Goal: Register for event/course

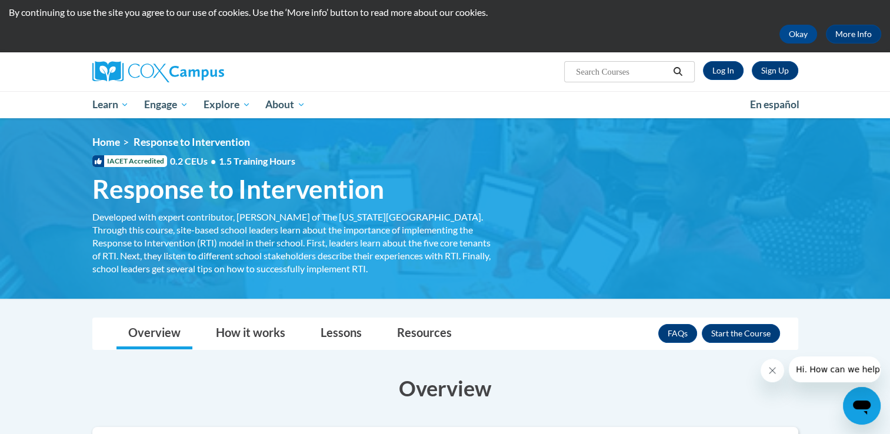
scroll to position [31, 0]
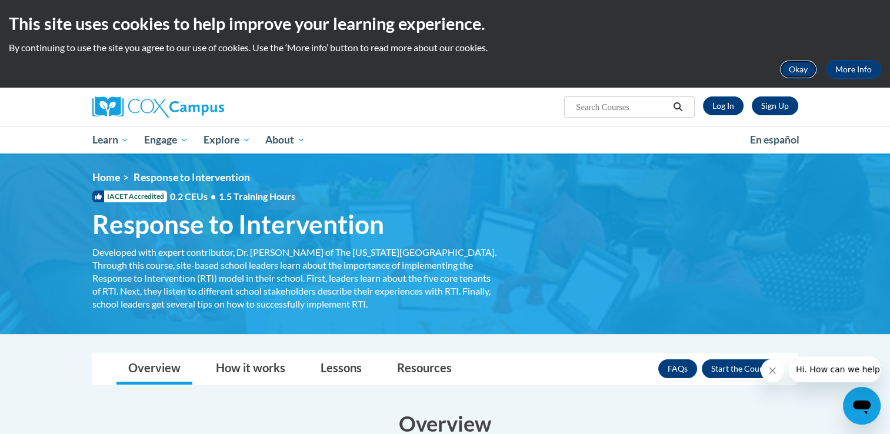
click at [801, 68] on button "Okay" at bounding box center [799, 69] width 38 height 19
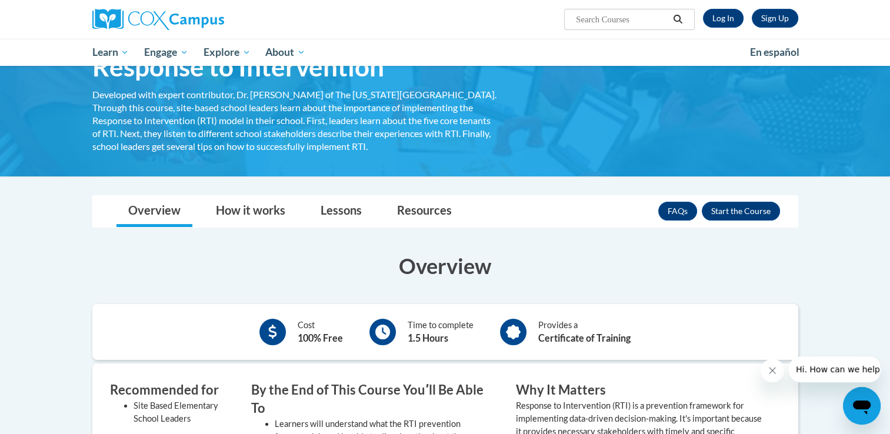
scroll to position [71, 0]
click at [776, 15] on link "Sign Up" at bounding box center [775, 18] width 46 height 19
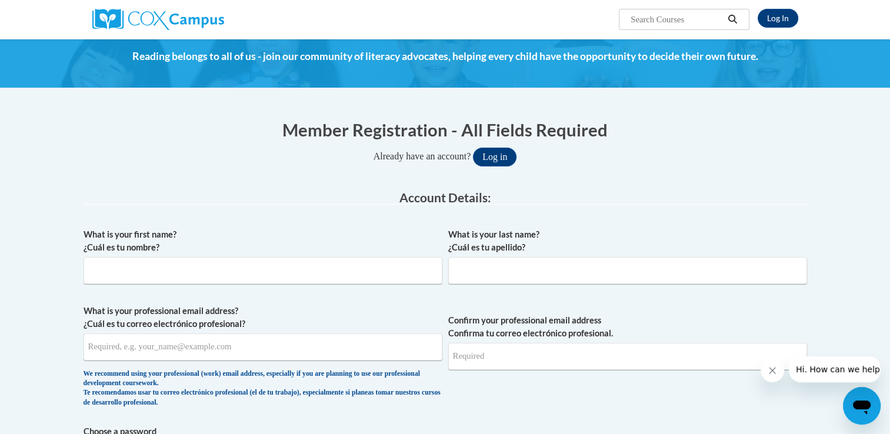
scroll to position [46, 0]
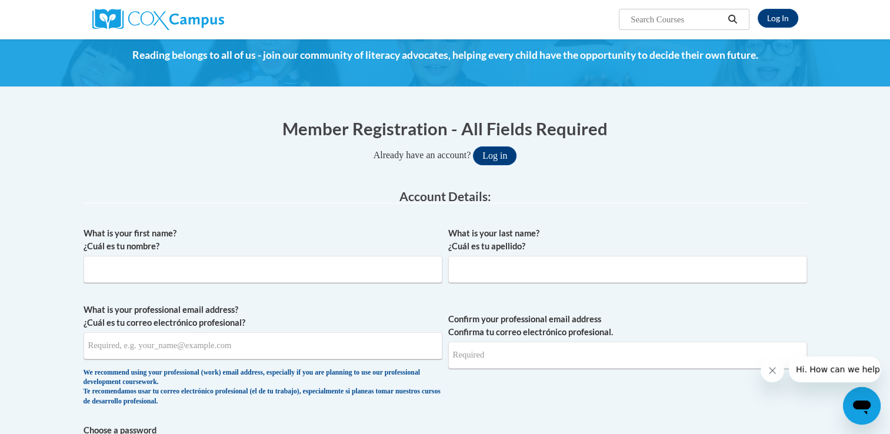
click at [199, 289] on div "What is your first name? ¿Cuál es tu nombre?" at bounding box center [263, 259] width 359 height 65
click at [189, 256] on input "What is your first name? ¿Cuál es tu nombre?" at bounding box center [263, 269] width 359 height 27
type input "Grace Howell"
type input "gmhowe5492@ung.edu"
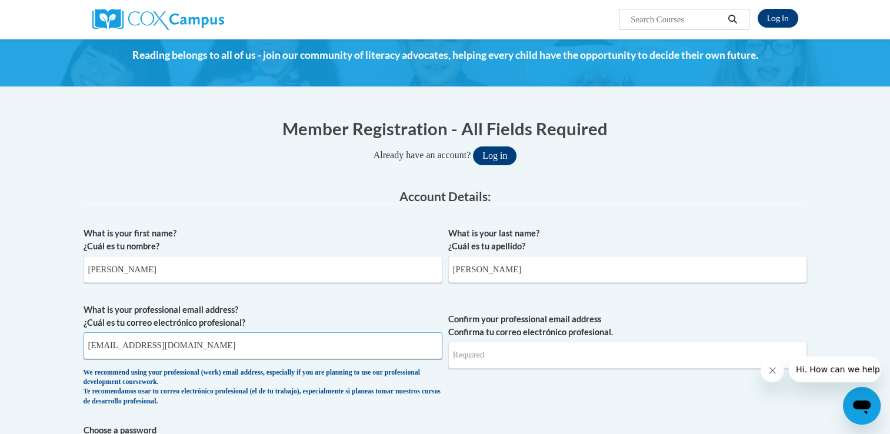
type input "gmhowe5492@ung.edu"
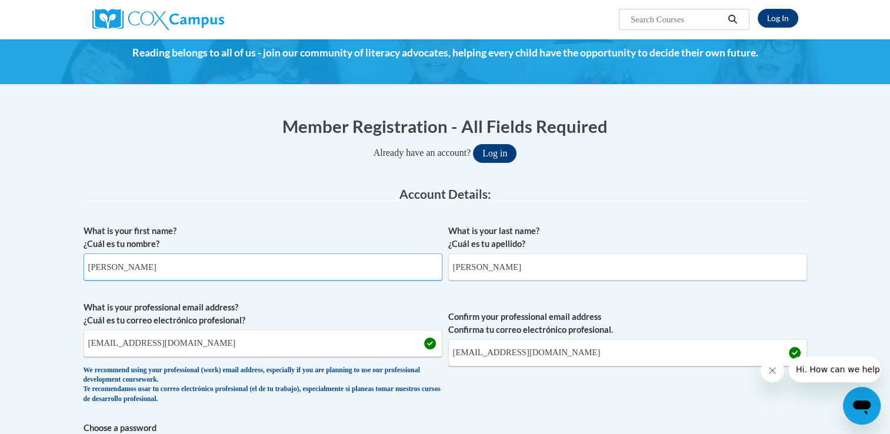
scroll to position [49, 0]
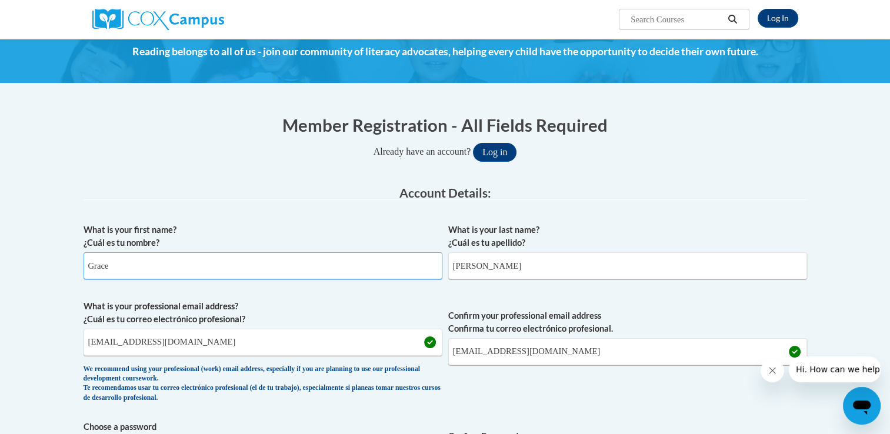
type input "Grace"
click at [478, 265] on input "Grace Howell" at bounding box center [627, 265] width 359 height 27
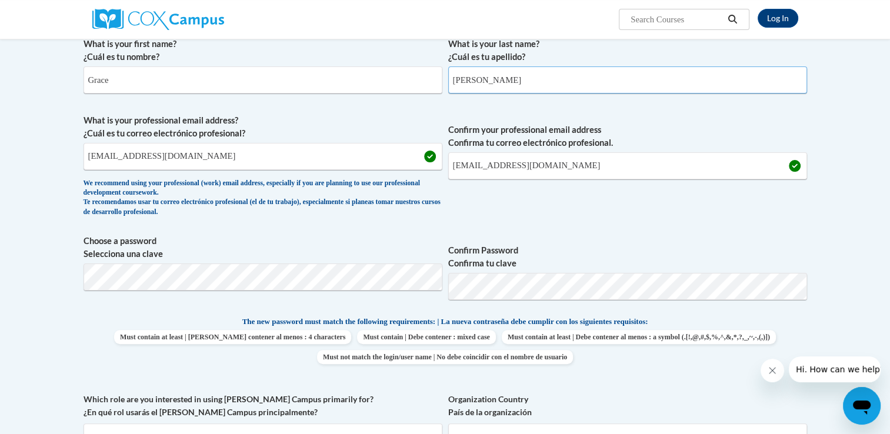
scroll to position [275, 0]
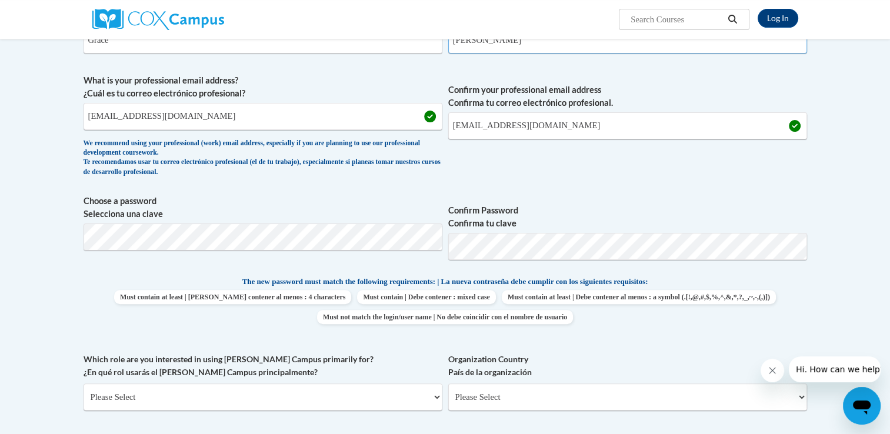
type input "Howell"
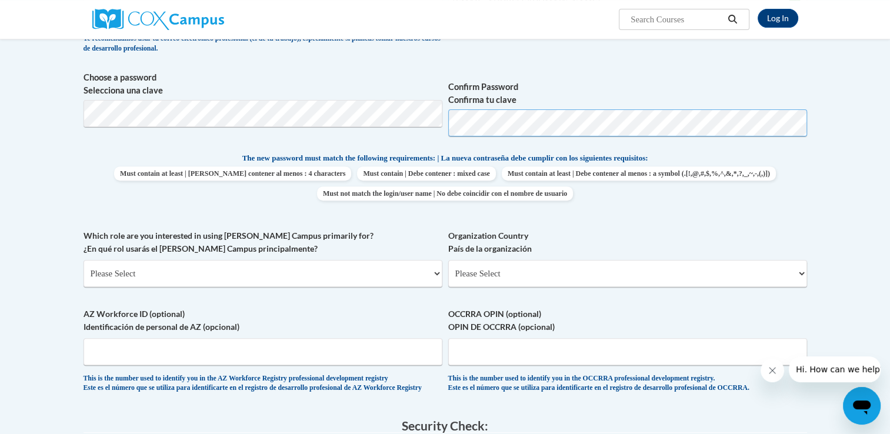
scroll to position [425, 0]
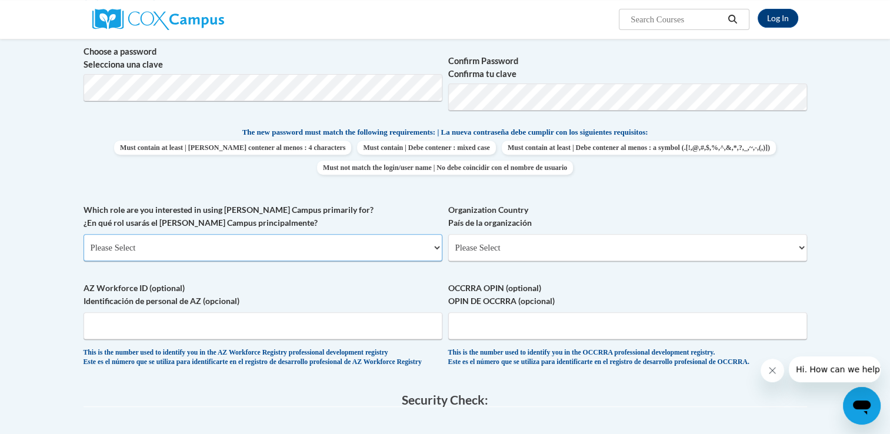
click at [385, 244] on select "Please Select College/University | Colegio/Universidad Community/Nonprofit Part…" at bounding box center [263, 247] width 359 height 27
select select "5a18ea06-2b54-4451-96f2-d152daf9eac5"
click at [84, 234] on select "Please Select College/University | Colegio/Universidad Community/Nonprofit Part…" at bounding box center [263, 247] width 359 height 27
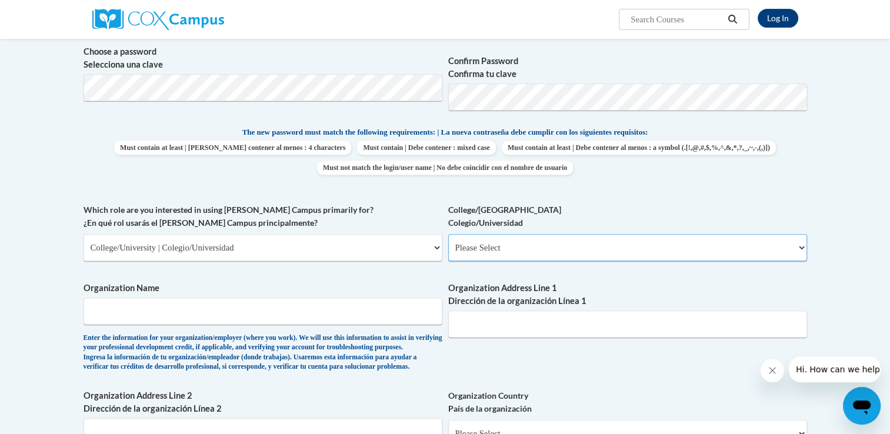
click at [475, 244] on select "Please Select College/University Staff | Empleado universitario College/Univers…" at bounding box center [627, 247] width 359 height 27
select select "99b32b07-cffc-426c-8bf6-0cd77760d84b"
click at [448, 234] on select "Please Select College/University Staff | Empleado universitario College/Univers…" at bounding box center [627, 247] width 359 height 27
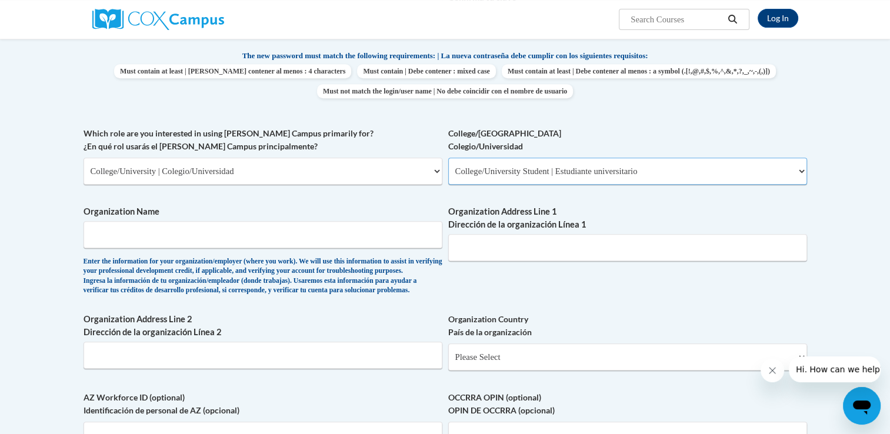
scroll to position [501, 0]
click at [309, 245] on input "Organization Name" at bounding box center [263, 234] width 359 height 27
click at [274, 237] on input "Organization Name" at bounding box center [263, 234] width 359 height 27
type input "elementary and special education"
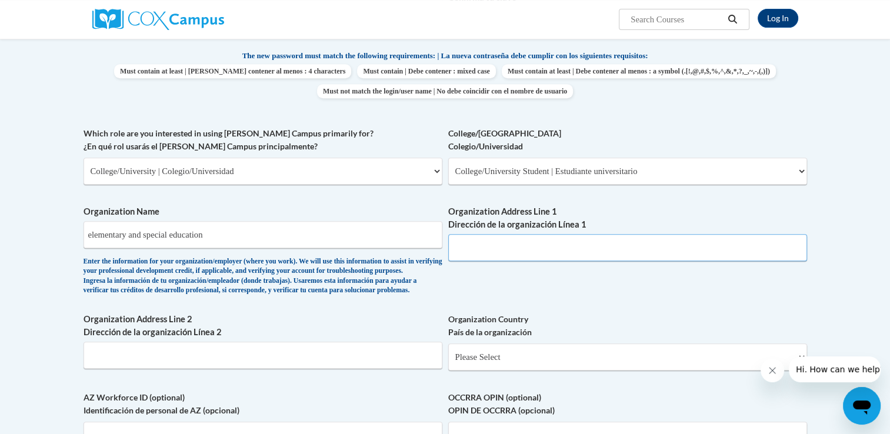
click at [502, 248] on input "Organization Address Line 1 Dirección de la organización Línea 1" at bounding box center [627, 247] width 359 height 27
type input "8425 River Bluff Pl"
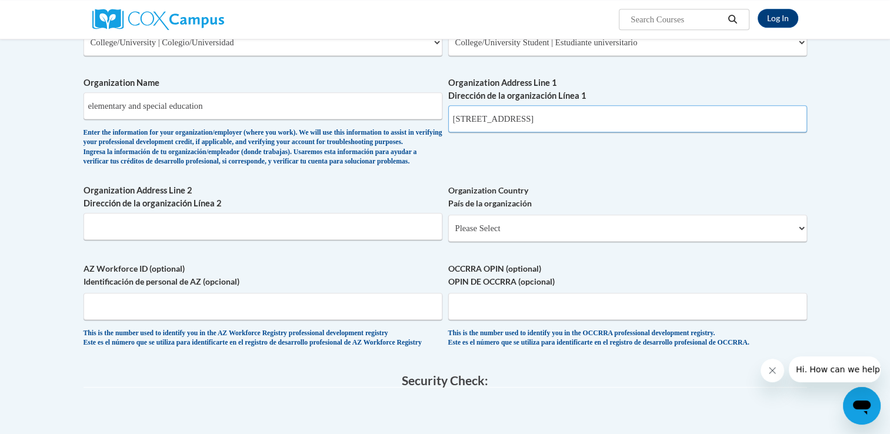
scroll to position [631, 0]
click at [369, 239] on input "Organization Address Line 2 Dirección de la organización Línea 2" at bounding box center [263, 225] width 359 height 27
click at [378, 239] on input "Organization Address Line 2 Dirección de la organización Línea 2" at bounding box center [263, 225] width 359 height 27
click at [500, 241] on select "Please Select United States | Estados Unidos Outside of the United States | Fue…" at bounding box center [627, 227] width 359 height 27
select select "ad49bcad-a171-4b2e-b99c-48b446064914"
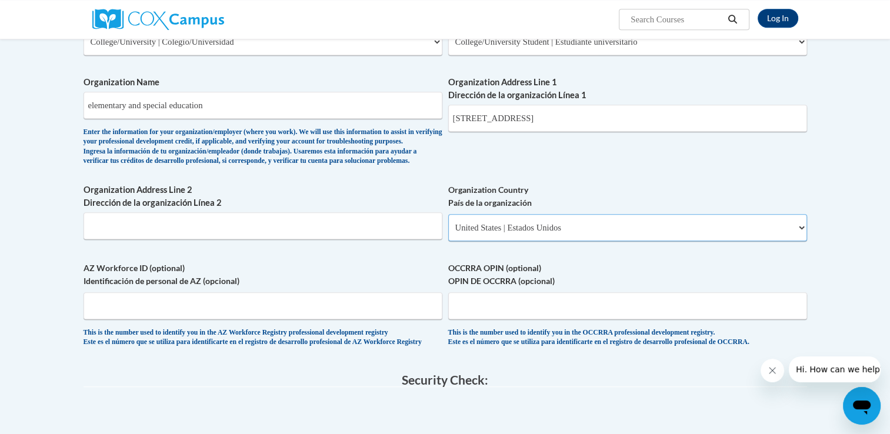
click at [448, 233] on select "Please Select United States | Estados Unidos Outside of the United States | Fue…" at bounding box center [627, 227] width 359 height 27
select select
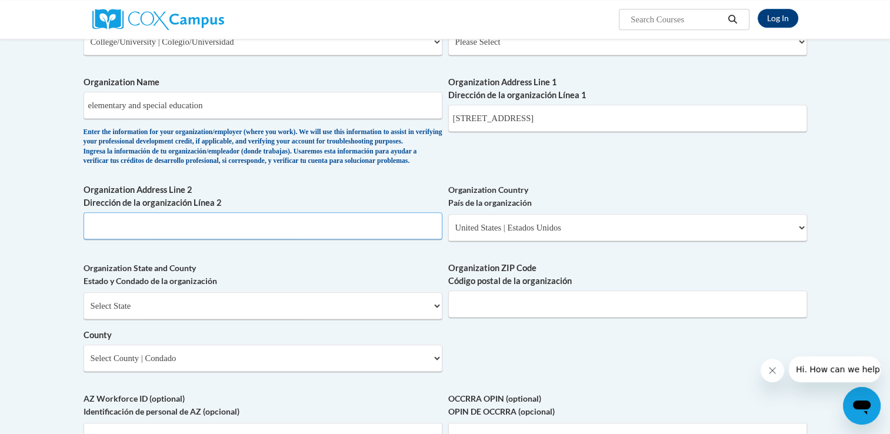
click at [379, 239] on input "Organization Address Line 2 Dirección de la organización Línea 2" at bounding box center [263, 225] width 359 height 27
type input "ball ground"
click at [351, 318] on select "Select State Alabama Alaska Arizona Arkansas California Colorado Connecticut De…" at bounding box center [263, 305] width 359 height 27
select select "[US_STATE]"
click at [84, 311] on select "Select State Alabama Alaska Arizona Arkansas California Colorado Connecticut De…" at bounding box center [263, 305] width 359 height 27
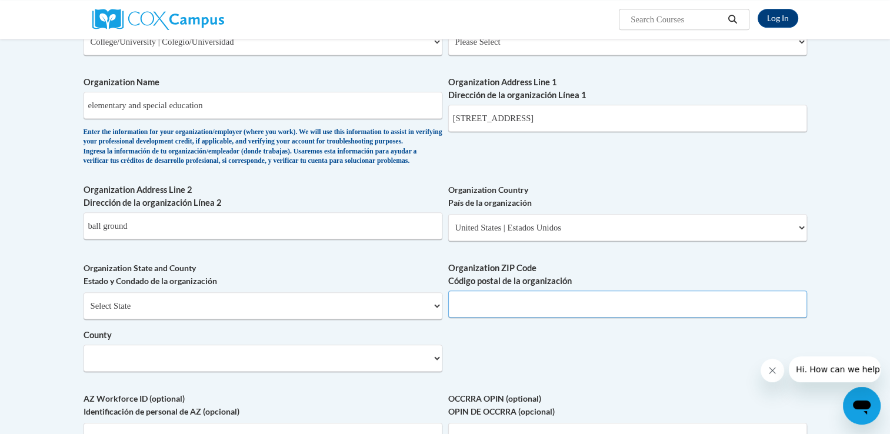
click at [524, 318] on input "Organization ZIP Code Código postal de la organización" at bounding box center [627, 304] width 359 height 27
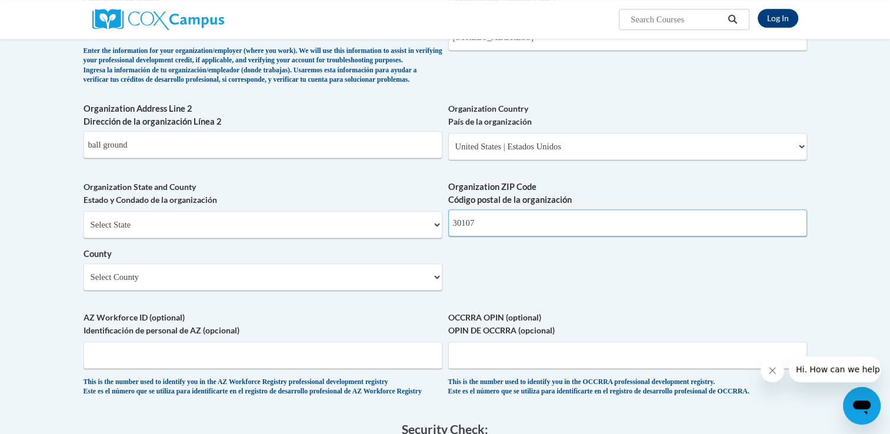
scroll to position [750, 0]
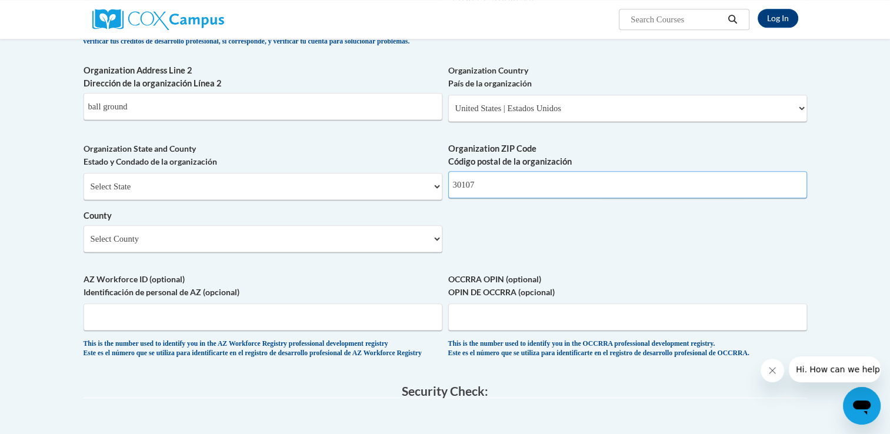
type input "30107"
click at [423, 252] on select "Select County Appling Atkinson Bacon Baker Baldwin Banks Barrow Bartow Ben Hill…" at bounding box center [263, 238] width 359 height 27
click at [207, 329] on input "AZ Workforce ID (optional) Identificación de personal de AZ (opcional)" at bounding box center [263, 317] width 359 height 27
click at [185, 252] on select "Select County Appling Atkinson Bacon Baker Baldwin Banks Barrow Bartow Ben Hill…" at bounding box center [263, 238] width 359 height 27
select select "Forsyth"
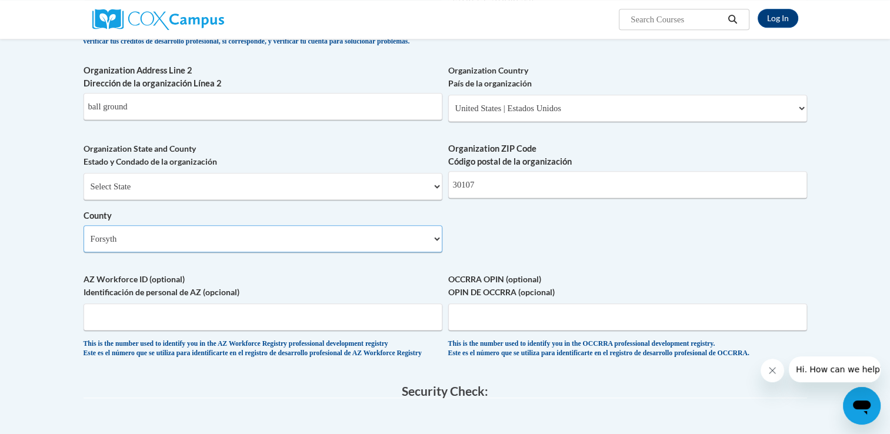
click at [84, 244] on select "Select County Appling Atkinson Bacon Baker Baldwin Banks Barrow Bartow Ben Hill…" at bounding box center [263, 238] width 359 height 27
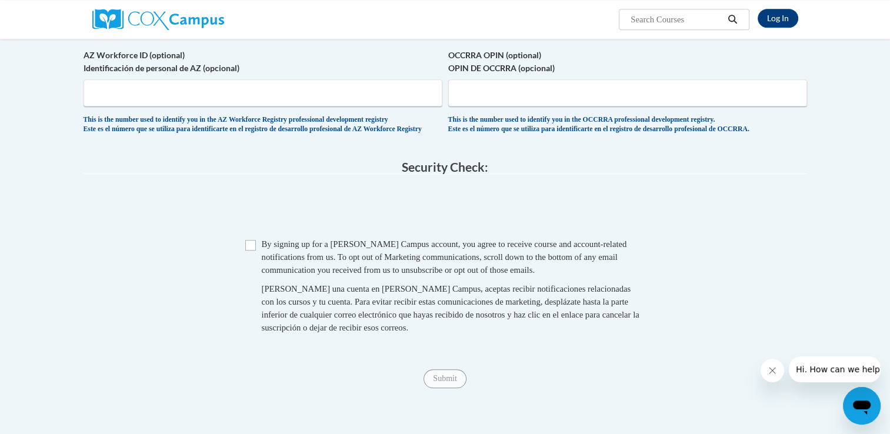
scroll to position [981, 0]
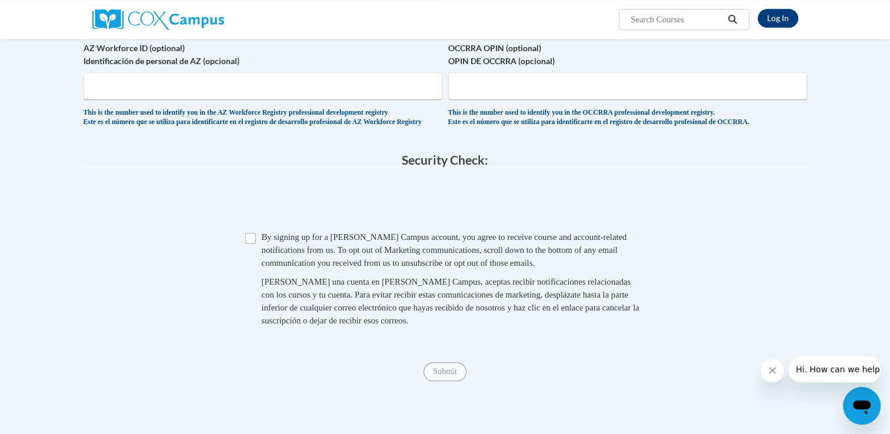
click at [258, 268] on span "Checkbox By signing up for a Cox Campus account, you agree to receive course an…" at bounding box center [445, 285] width 400 height 108
click at [249, 244] on input "Checkbox" at bounding box center [250, 238] width 11 height 11
checkbox input "true"
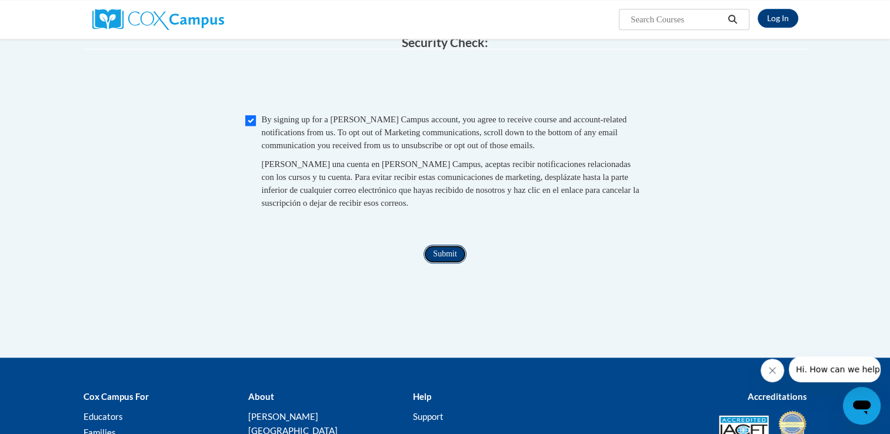
click at [442, 264] on input "Submit" at bounding box center [445, 254] width 42 height 19
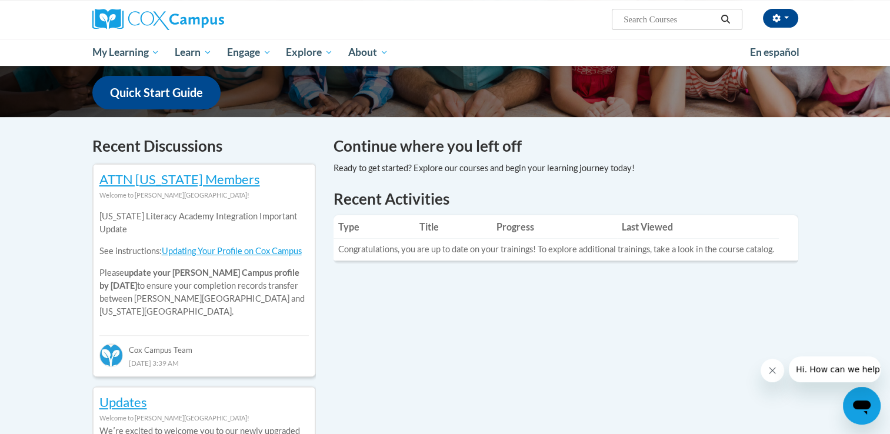
scroll to position [295, 0]
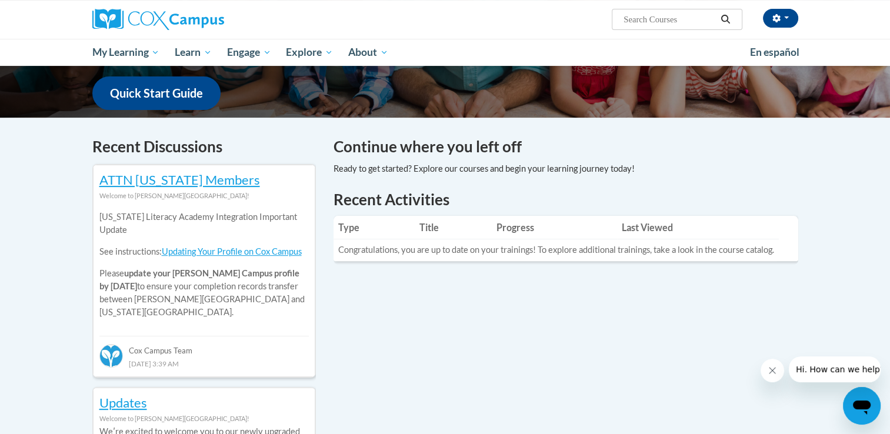
click at [418, 252] on td "Congratulations, you are up to date on your trainings! To explore additional tr…" at bounding box center [556, 250] width 445 height 22
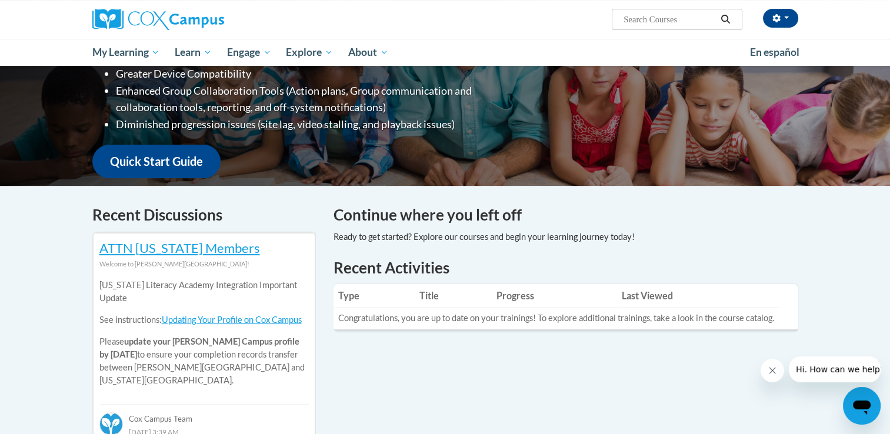
scroll to position [228, 0]
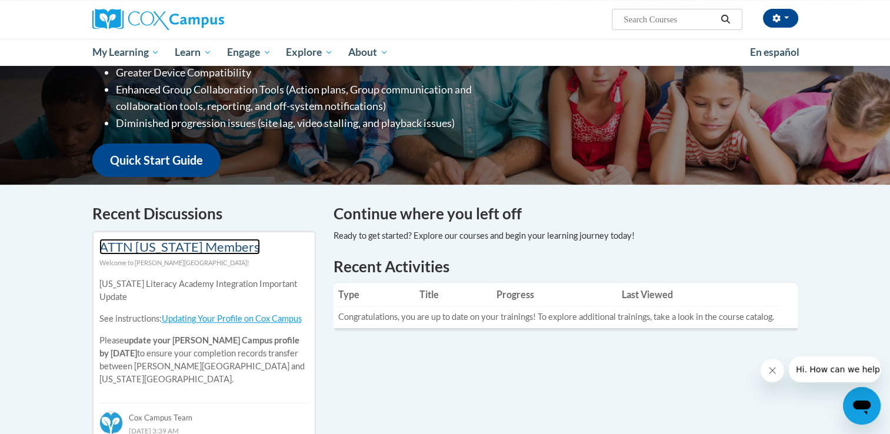
click at [214, 251] on link "ATTN Georgia Members" at bounding box center [179, 247] width 161 height 16
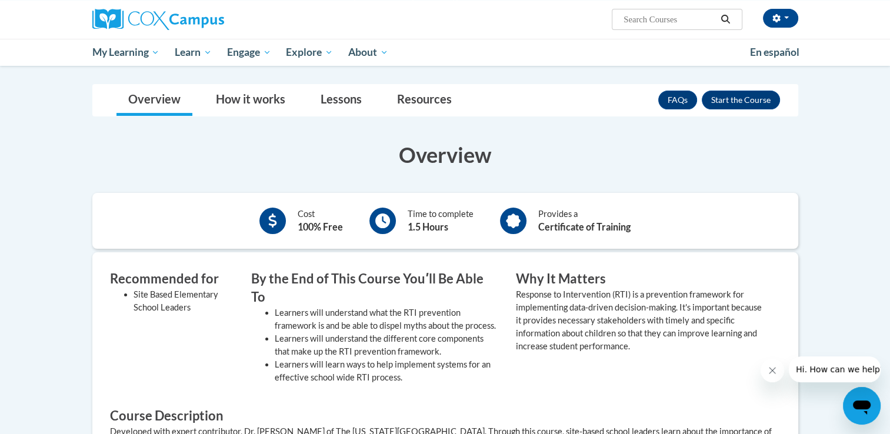
scroll to position [91, 0]
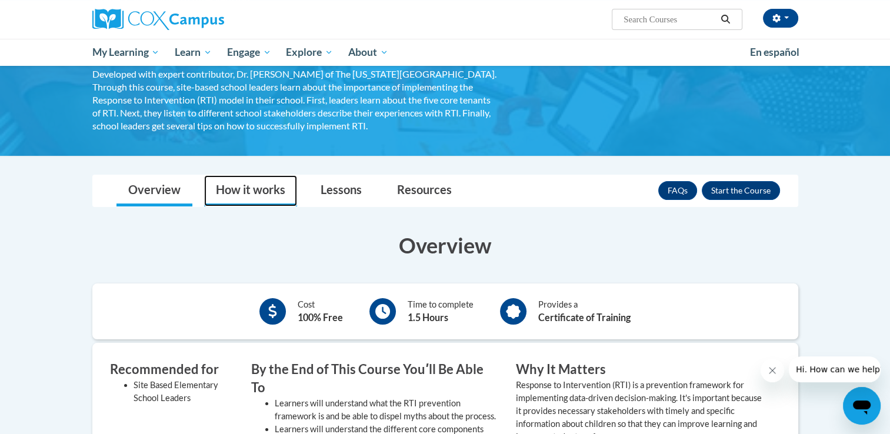
click at [261, 198] on link "How it works" at bounding box center [250, 190] width 93 height 31
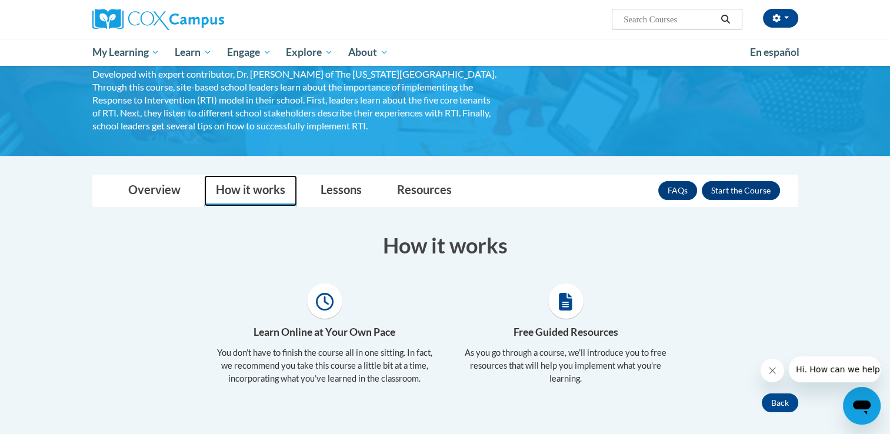
click at [261, 198] on link "How it works" at bounding box center [250, 190] width 93 height 31
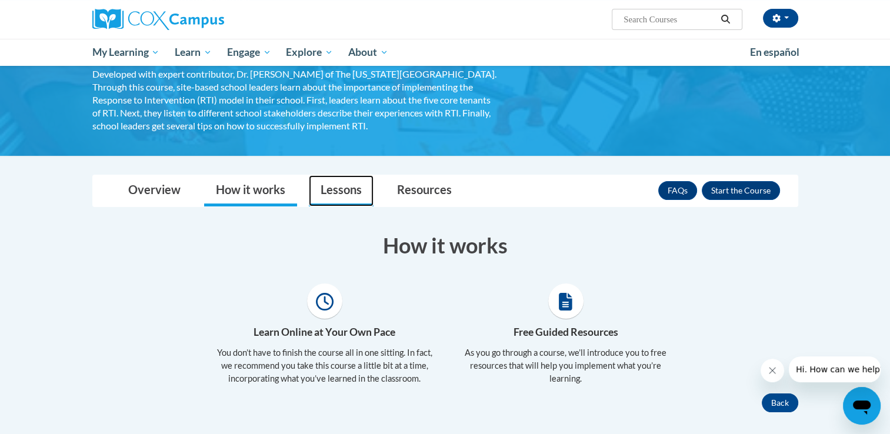
click at [335, 202] on link "Lessons" at bounding box center [341, 190] width 65 height 31
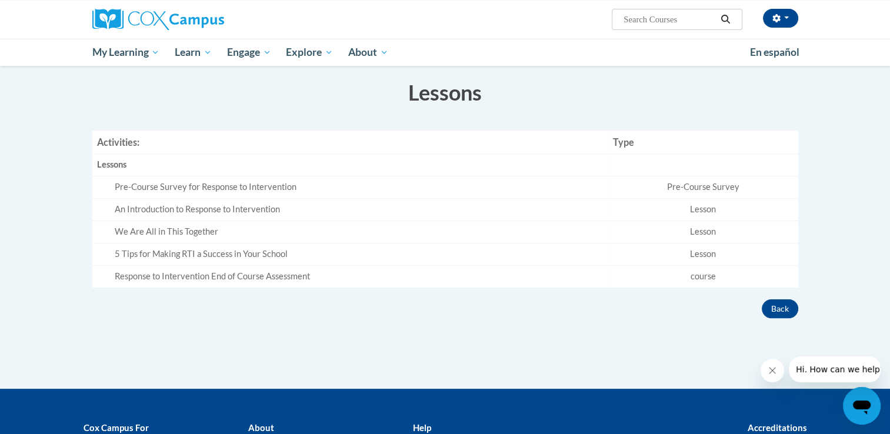
scroll to position [244, 0]
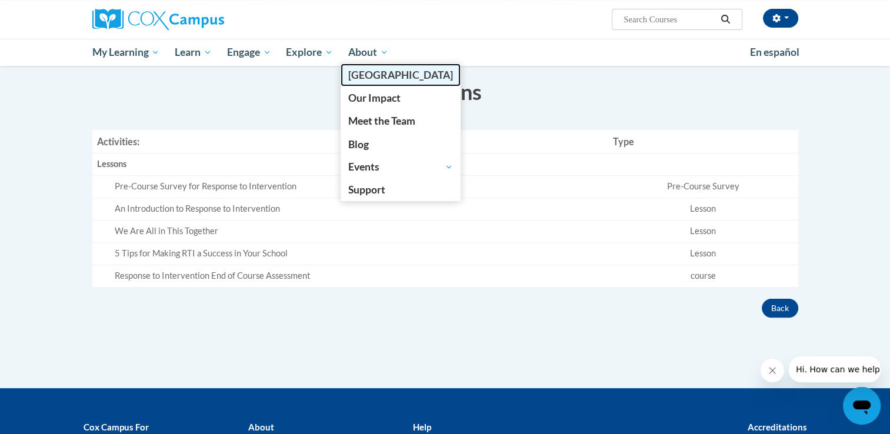
click at [381, 73] on span "[GEOGRAPHIC_DATA]" at bounding box center [400, 75] width 105 height 12
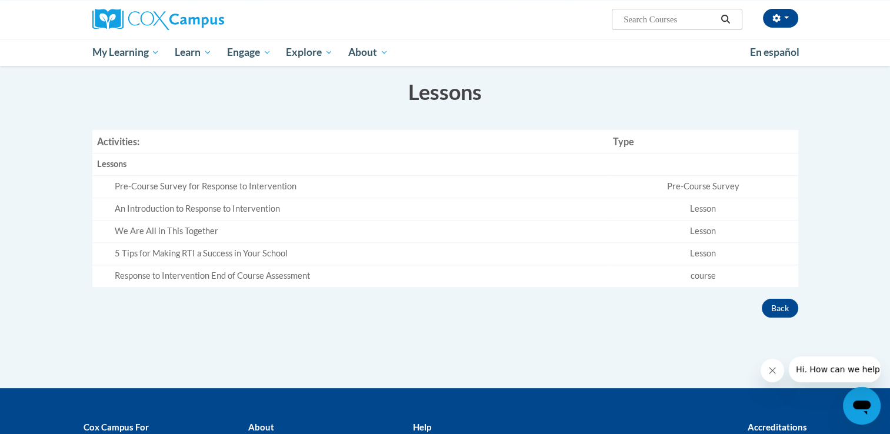
click at [143, 185] on div "Pre-Course Survey for Response to Intervention" at bounding box center [359, 187] width 489 height 12
click at [711, 190] on td "Pre-Course Survey" at bounding box center [703, 187] width 190 height 22
click at [694, 187] on td "Pre-Course Survey" at bounding box center [703, 187] width 190 height 22
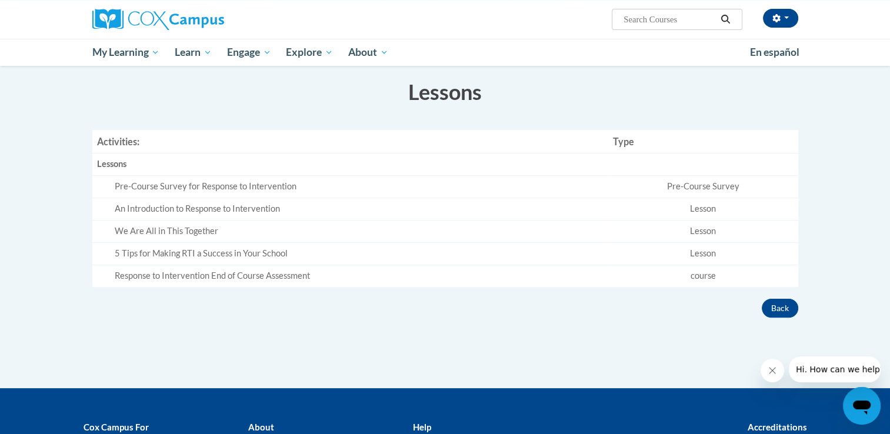
click at [129, 181] on div "Pre-Course Survey for Response to Intervention" at bounding box center [359, 187] width 489 height 12
click at [790, 304] on button "Back" at bounding box center [780, 308] width 36 height 19
click at [782, 308] on button "Back" at bounding box center [780, 308] width 36 height 19
click at [780, 377] on button "Close message from company" at bounding box center [773, 371] width 24 height 24
click at [776, 314] on button "Back" at bounding box center [780, 308] width 36 height 19
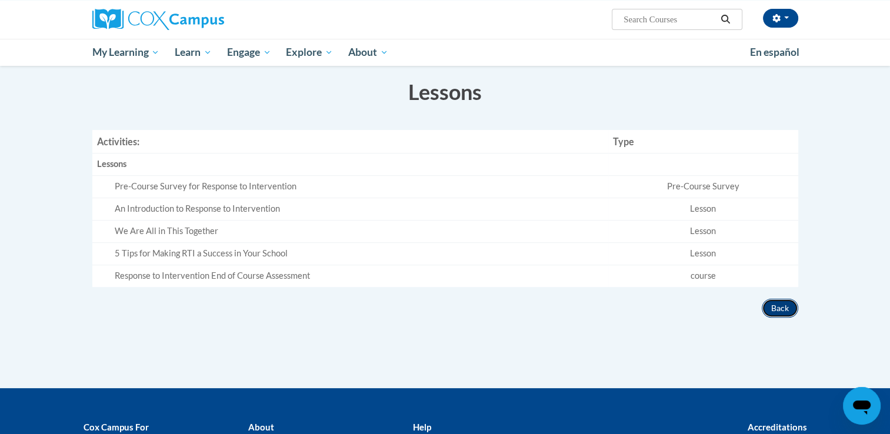
click at [776, 314] on button "Back" at bounding box center [780, 308] width 36 height 19
click at [214, 187] on div "Pre-Course Survey for Response to Intervention" at bounding box center [359, 187] width 489 height 12
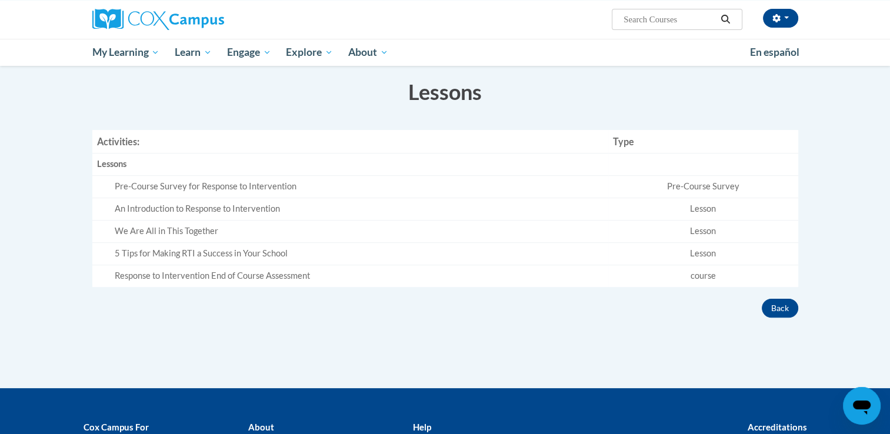
drag, startPoint x: 214, startPoint y: 187, endPoint x: 213, endPoint y: 147, distance: 40.0
click at [213, 147] on th "Activities:" at bounding box center [350, 142] width 516 height 24
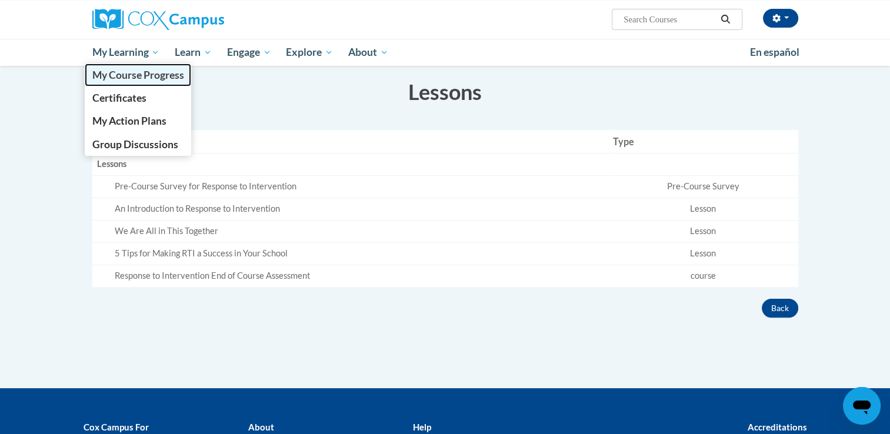
click at [145, 76] on span "My Course Progress" at bounding box center [138, 75] width 92 height 12
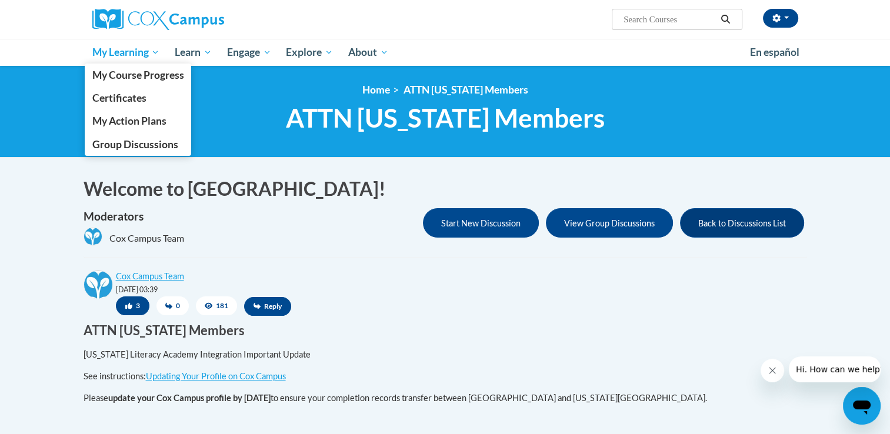
click at [146, 58] on span "My Learning" at bounding box center [126, 52] width 68 height 14
click at [152, 81] on span "My Course Progress" at bounding box center [138, 75] width 92 height 12
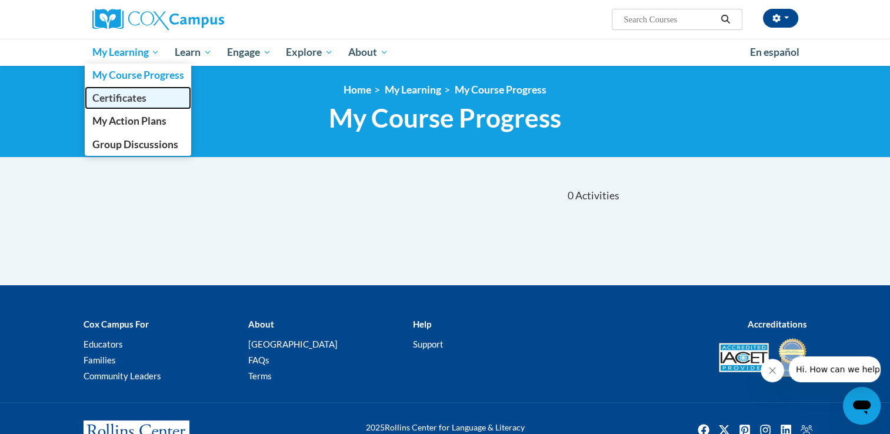
click at [141, 109] on link "Certificates" at bounding box center [138, 97] width 107 height 23
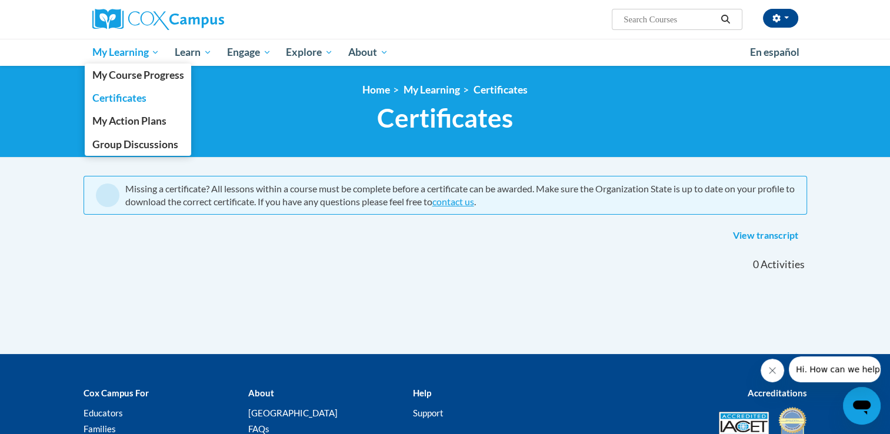
click at [119, 52] on span "My Learning" at bounding box center [126, 52] width 68 height 14
click at [143, 121] on span "My Action Plans" at bounding box center [129, 121] width 74 height 12
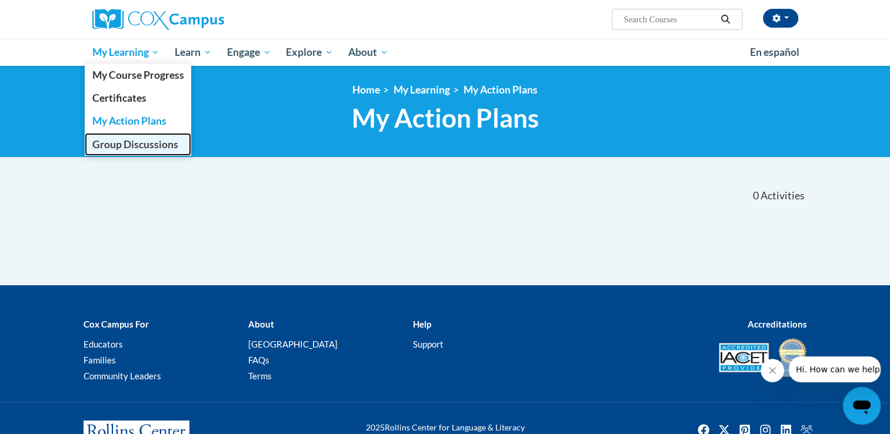
click at [134, 144] on span "Group Discussions" at bounding box center [135, 144] width 86 height 12
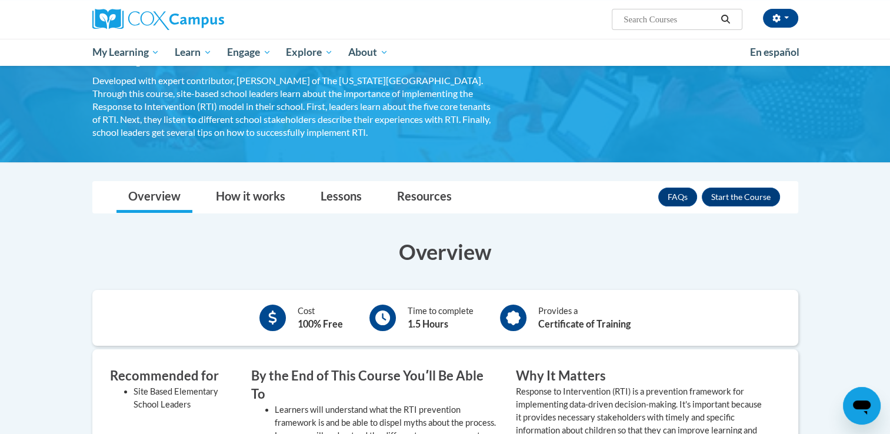
scroll to position [86, 0]
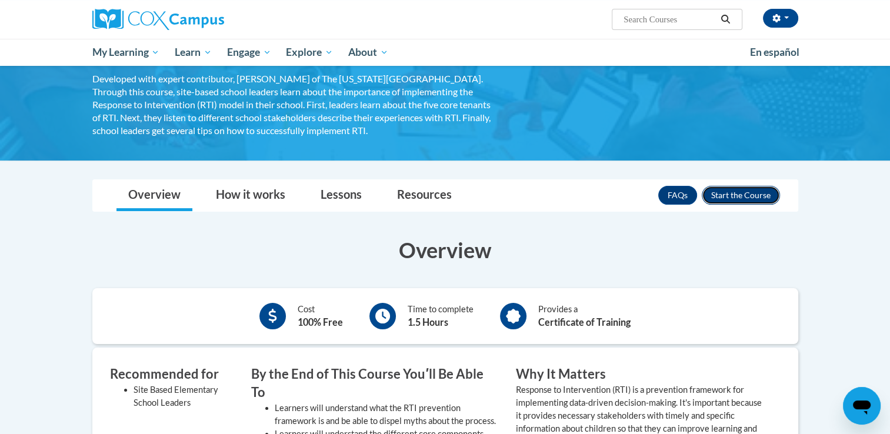
click at [758, 199] on button "Enroll" at bounding box center [741, 195] width 78 height 19
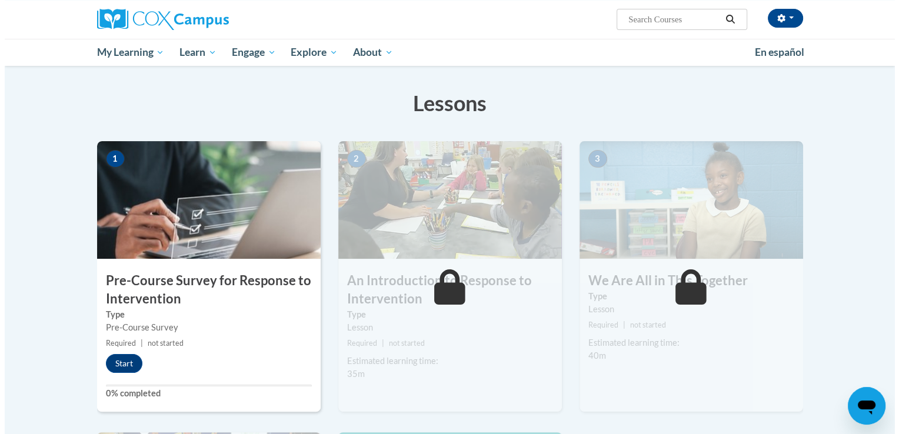
scroll to position [164, 0]
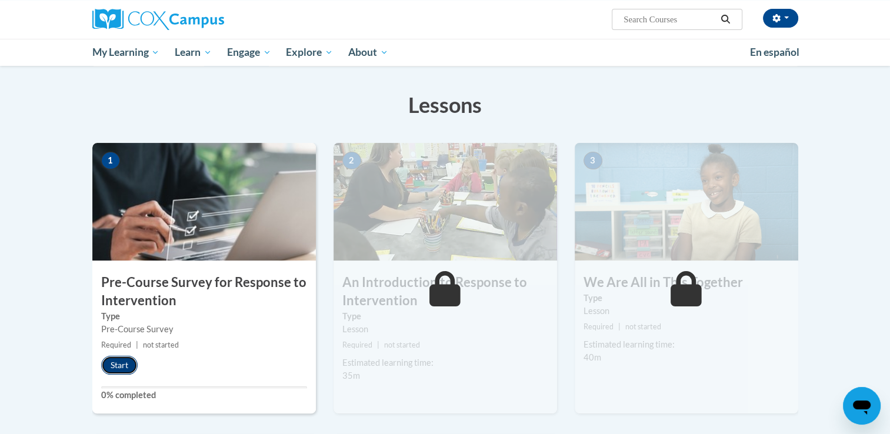
click at [125, 365] on button "Start" at bounding box center [119, 365] width 36 height 19
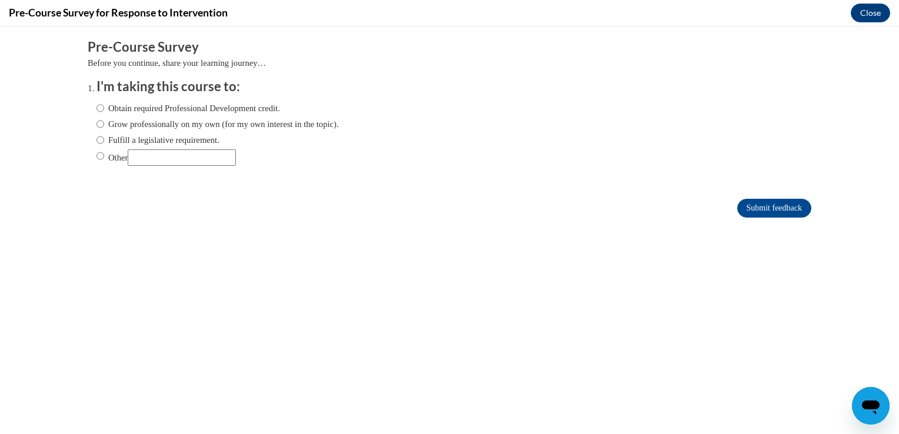
scroll to position [0, 0]
click at [233, 106] on label "Obtain required Professional Development credit." at bounding box center [188, 108] width 184 height 13
click at [104, 106] on input "Obtain required Professional Development credit." at bounding box center [100, 108] width 8 height 13
radio input "true"
click at [780, 209] on input "Submit feedback" at bounding box center [774, 208] width 74 height 19
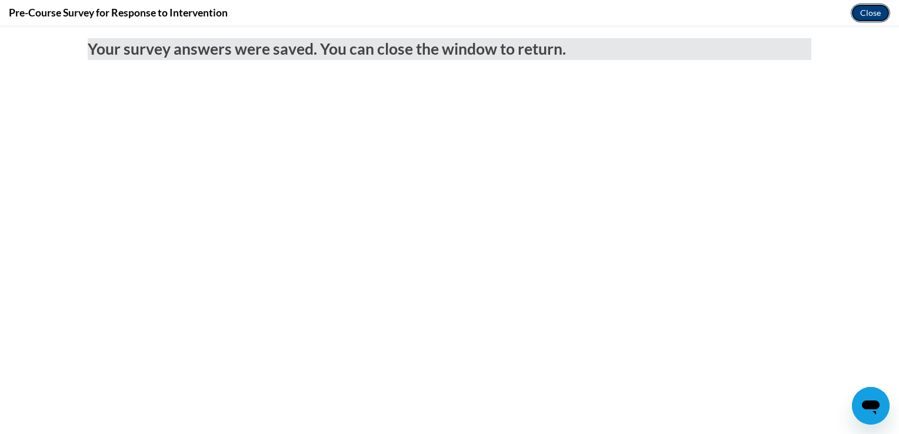
click at [861, 11] on button "Close" at bounding box center [870, 13] width 39 height 19
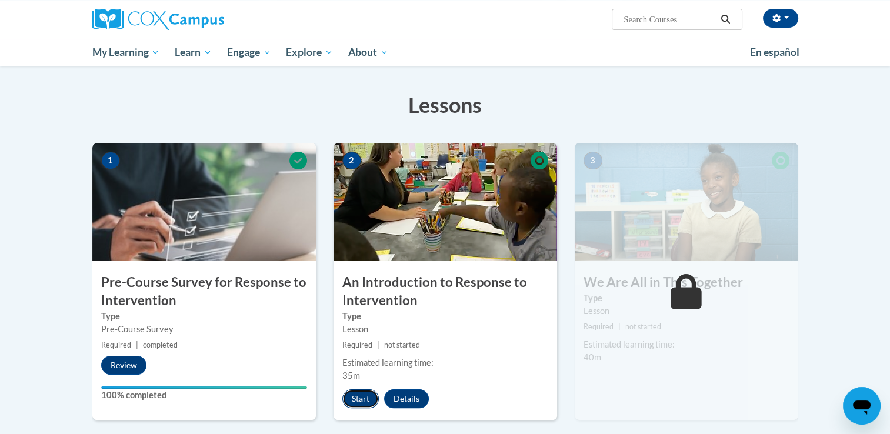
click at [365, 399] on button "Start" at bounding box center [360, 398] width 36 height 19
